Goal: Obtain resource: Obtain resource

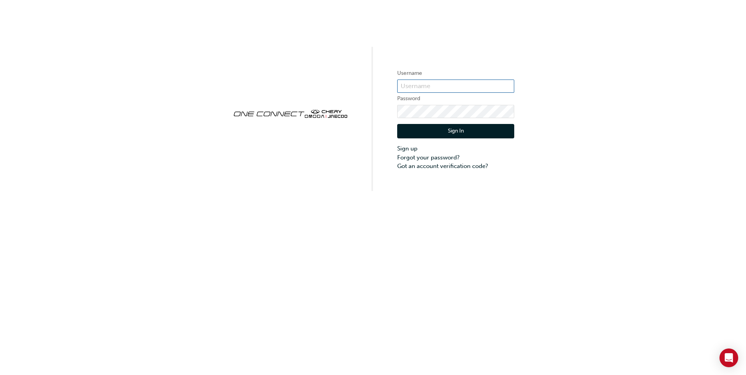
type input "CHAU1996"
click at [439, 130] on button "Sign In" at bounding box center [455, 131] width 117 height 15
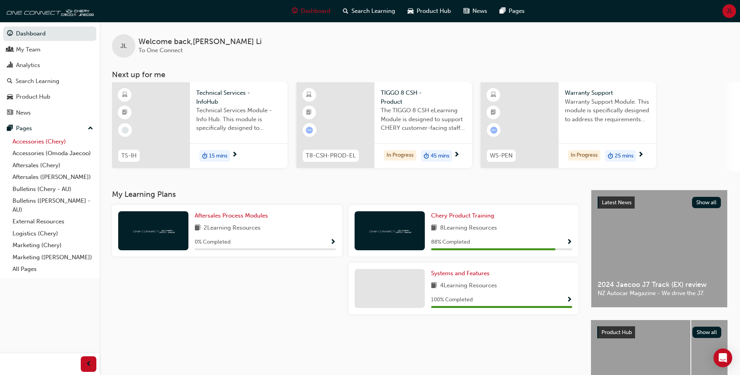
click at [39, 142] on link "Accessories (Chery)" at bounding box center [52, 142] width 87 height 12
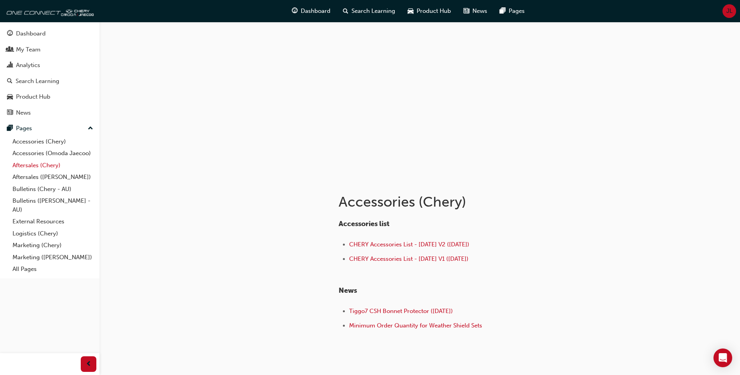
click at [43, 168] on link "Aftersales (Chery)" at bounding box center [52, 166] width 87 height 12
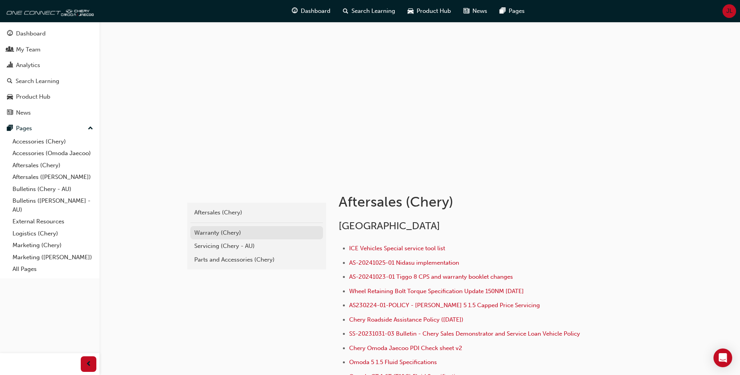
click at [207, 230] on div "Warranty (Chery)" at bounding box center [256, 233] width 125 height 9
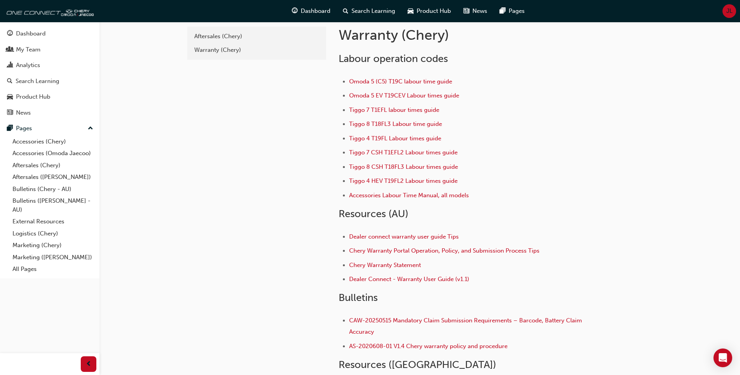
scroll to position [39, 0]
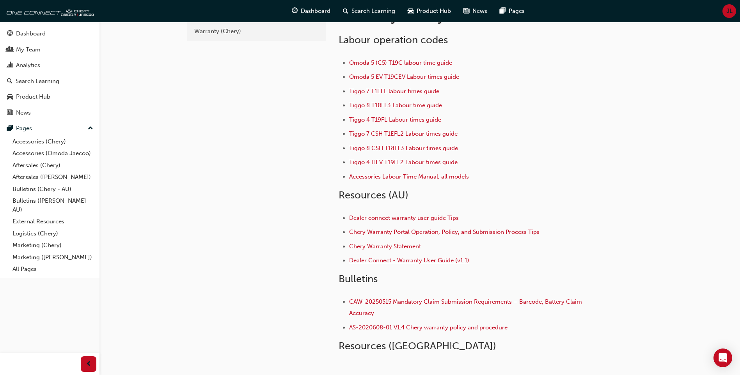
click at [411, 261] on span "Dealer Connect - Warranty User Guide (v1.1)" at bounding box center [409, 260] width 120 height 7
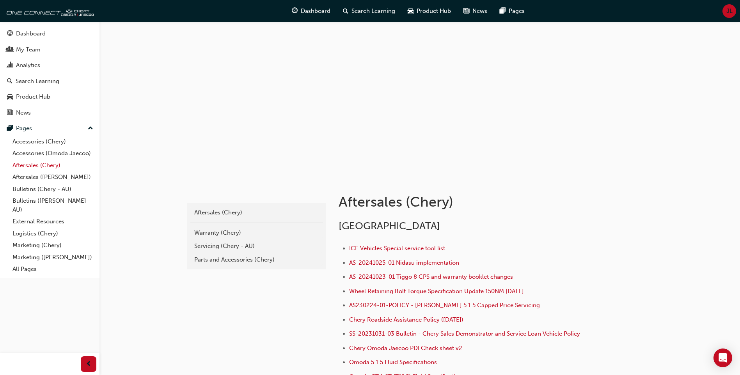
click at [50, 165] on link "Aftersales (Chery)" at bounding box center [52, 166] width 87 height 12
click at [224, 234] on div "Warranty (Chery)" at bounding box center [256, 233] width 125 height 9
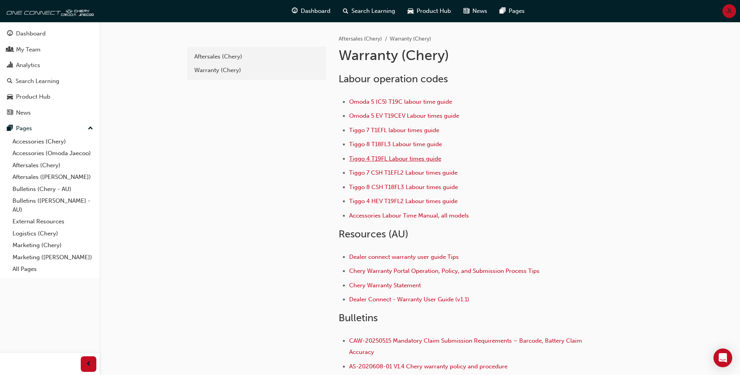
click at [383, 158] on span "Tiggo 4 T19FL Labour times guide" at bounding box center [395, 158] width 92 height 7
